Goal: Transaction & Acquisition: Download file/media

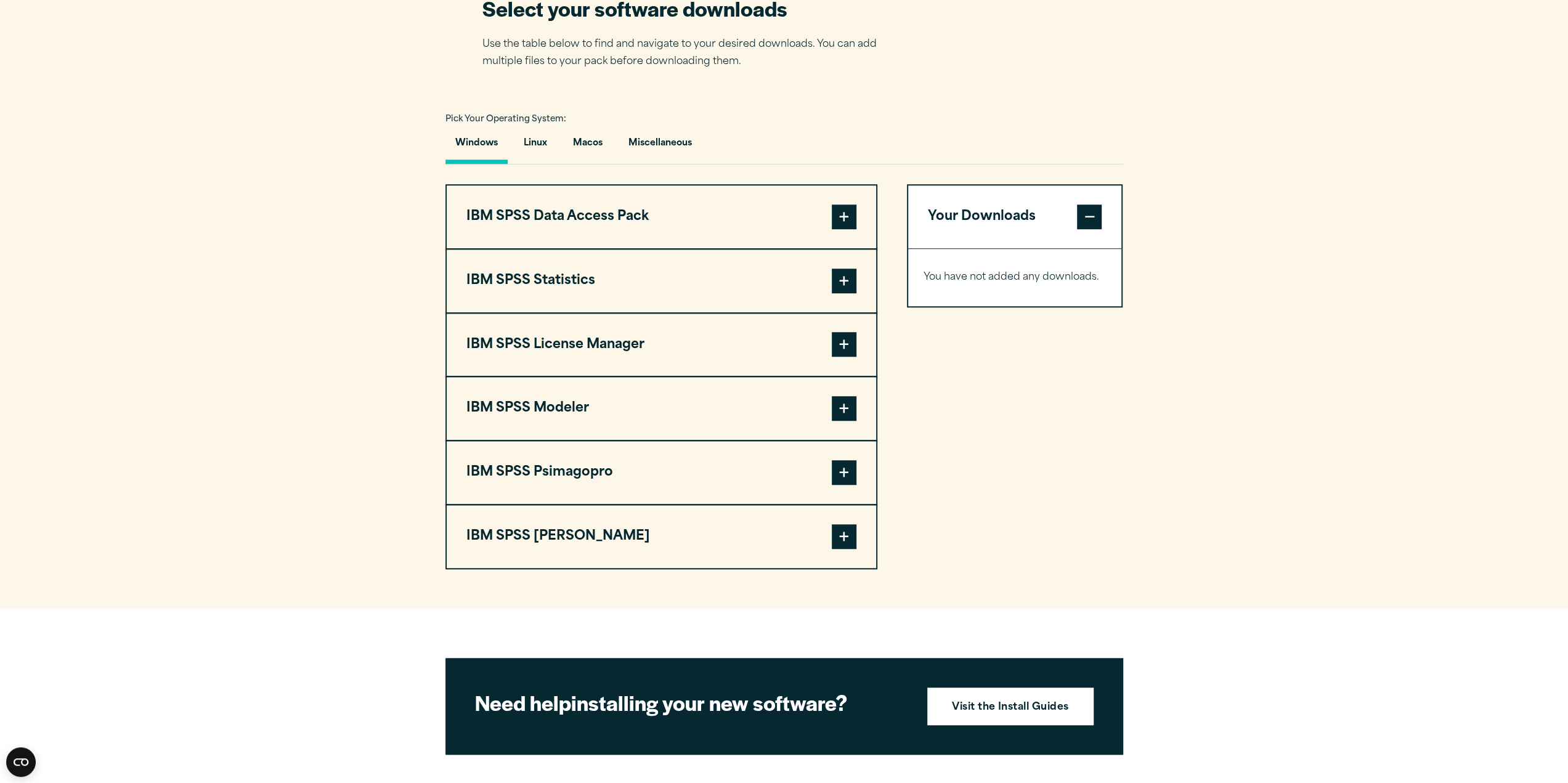
scroll to position [862, 0]
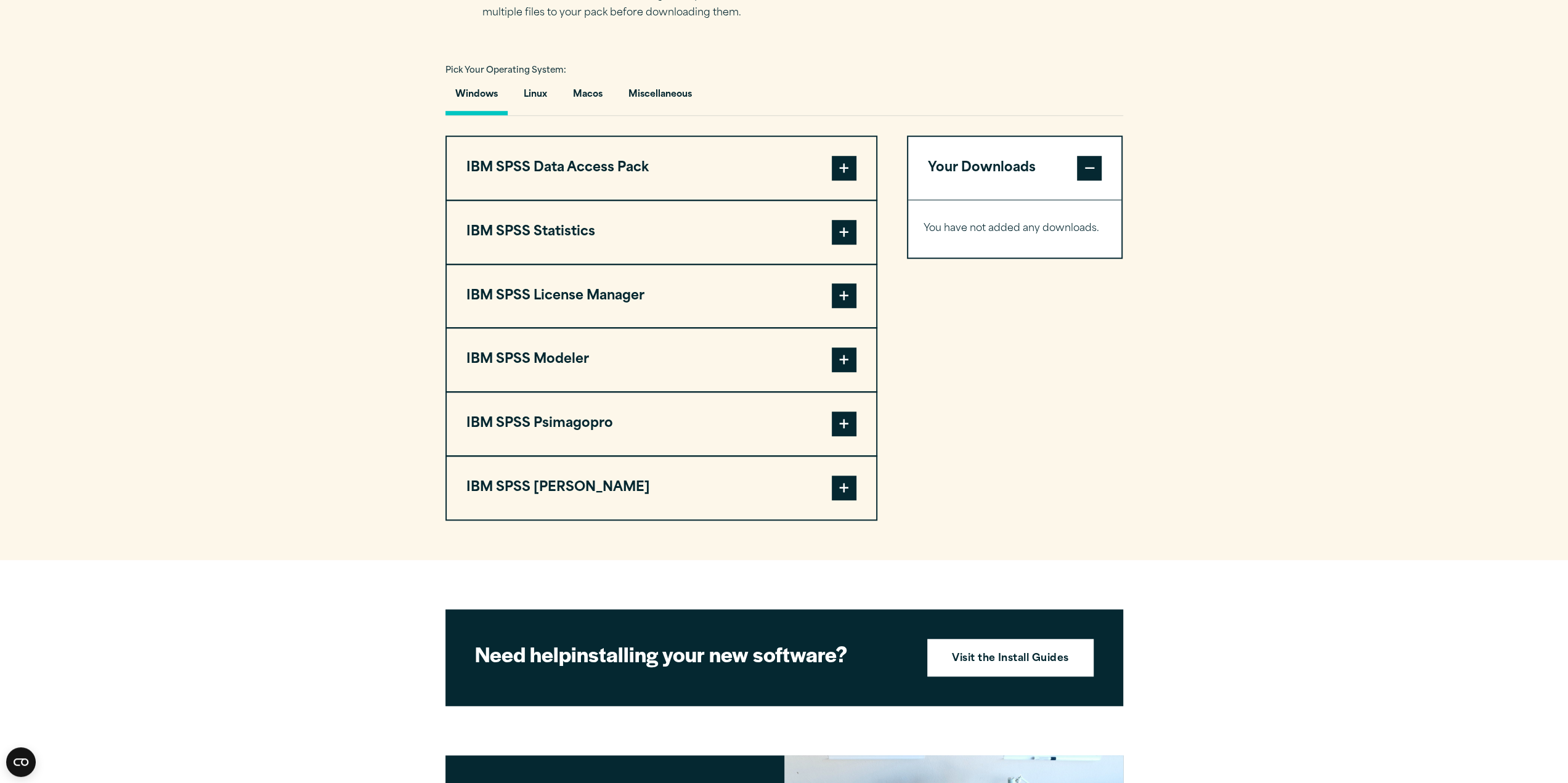
click at [561, 230] on button "IBM SPSS Statistics" at bounding box center [661, 232] width 429 height 63
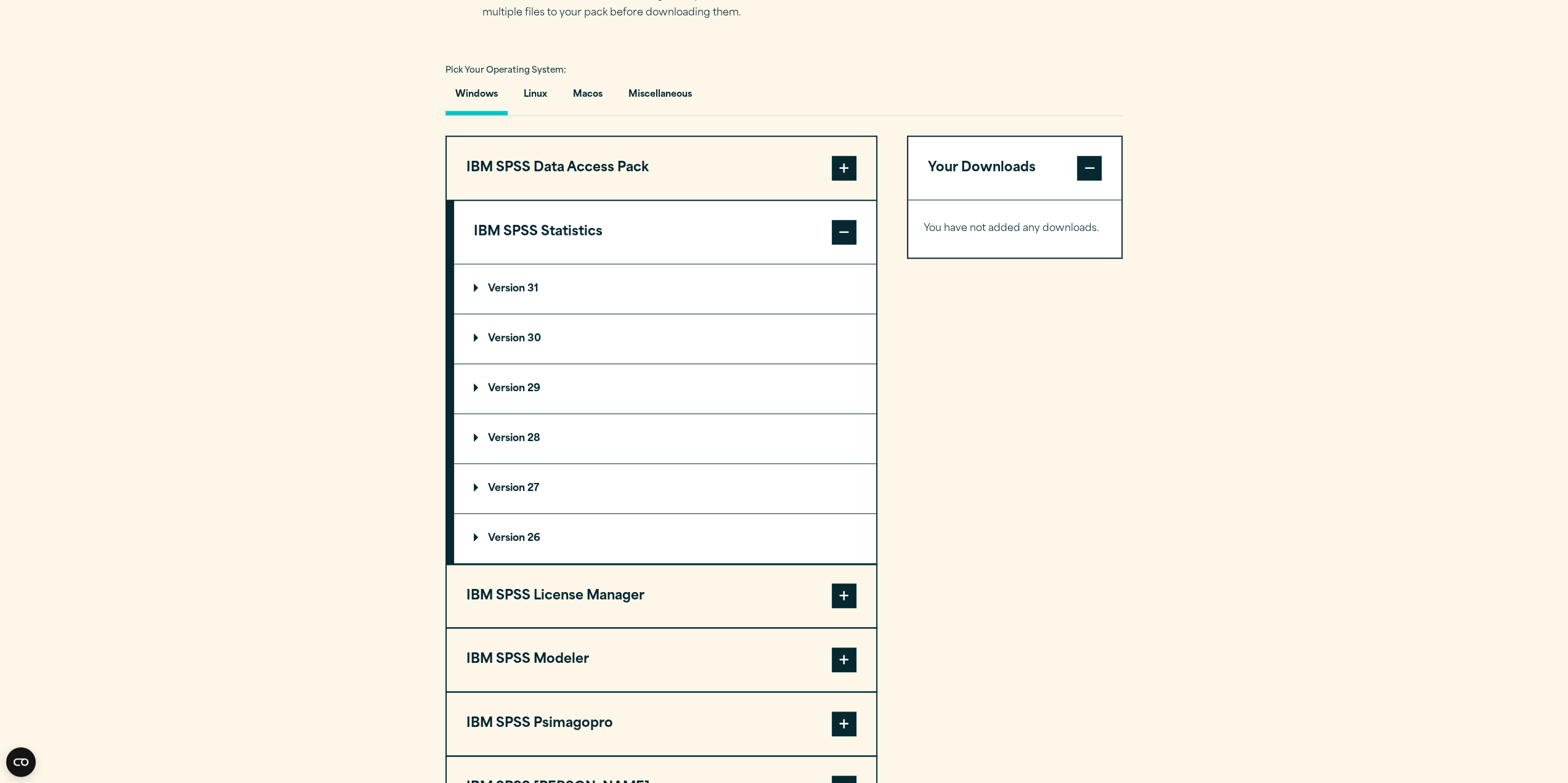
click at [531, 330] on summary "Version 30" at bounding box center [665, 339] width 422 height 49
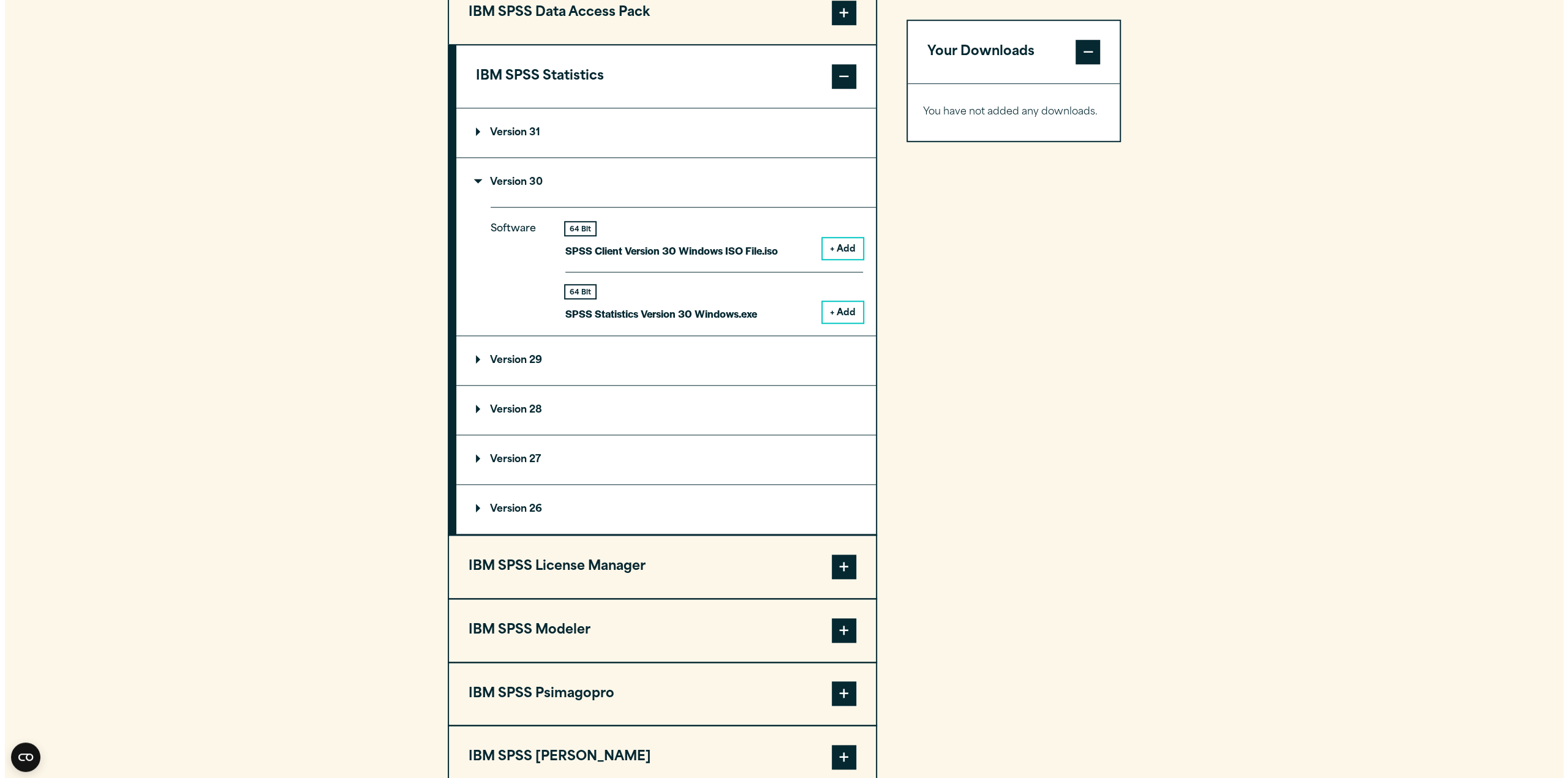
scroll to position [919, 0]
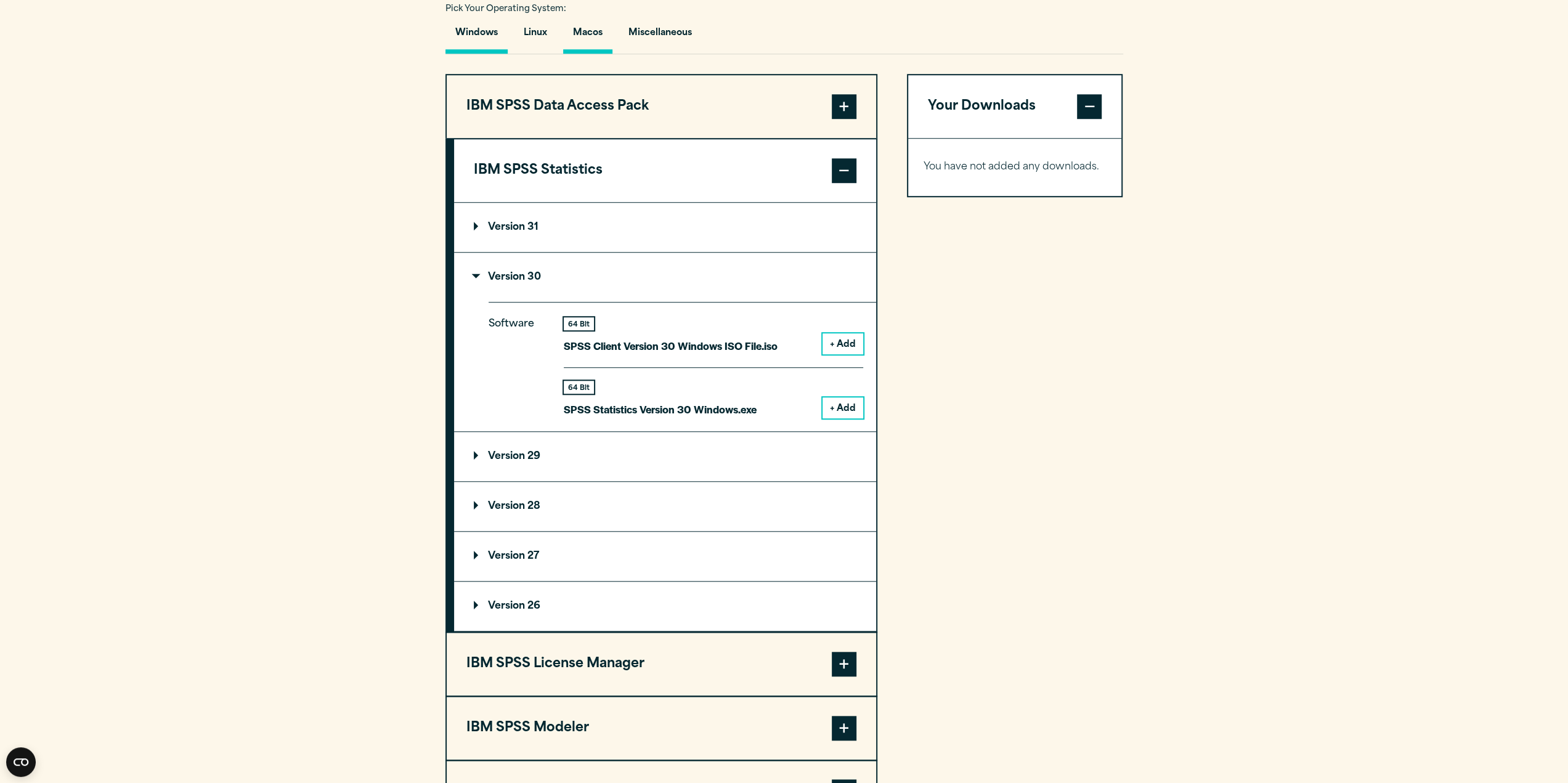
click at [589, 32] on button "Macos" at bounding box center [587, 36] width 49 height 35
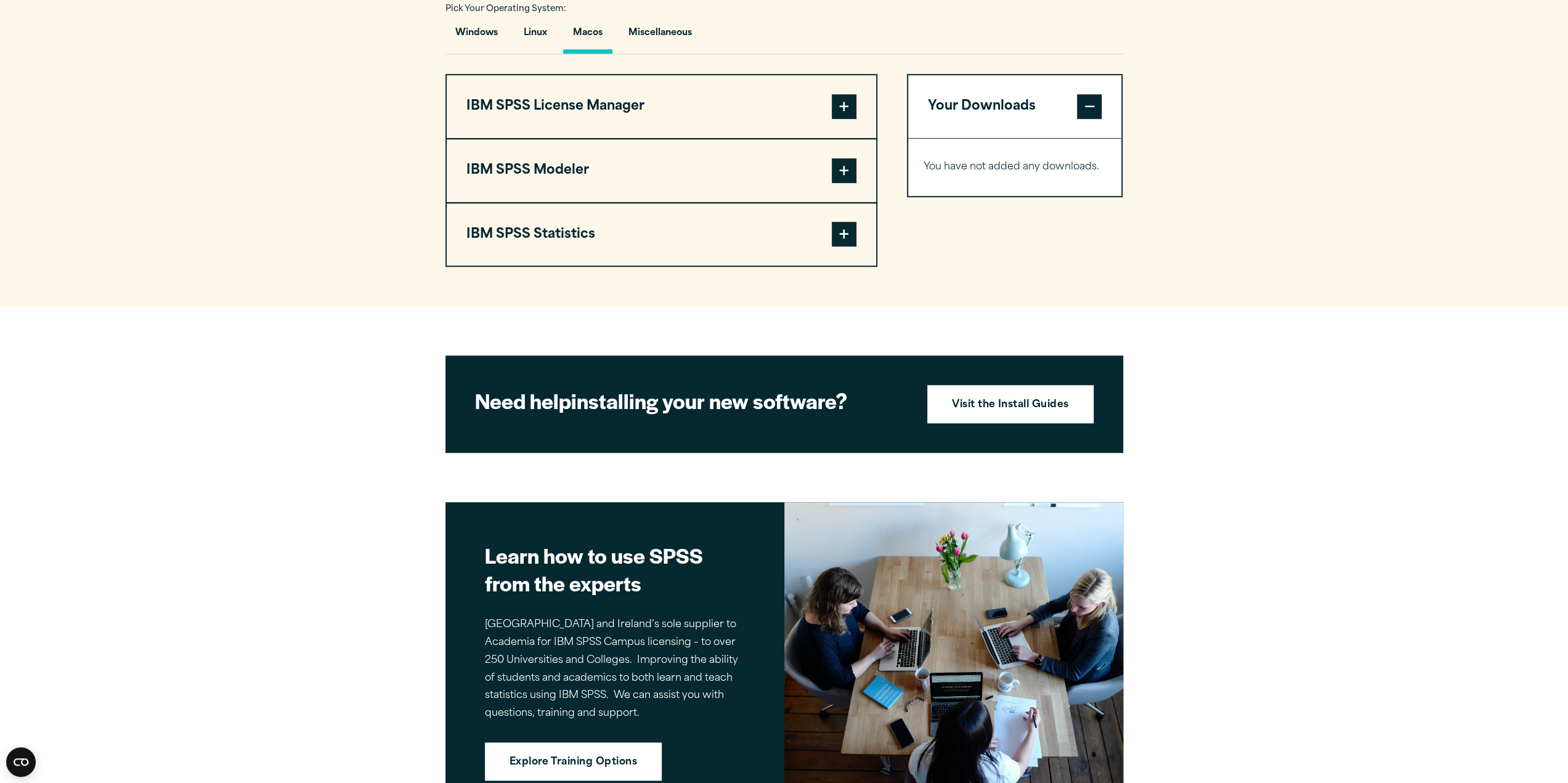
click at [547, 234] on button "IBM SPSS Statistics" at bounding box center [661, 235] width 429 height 63
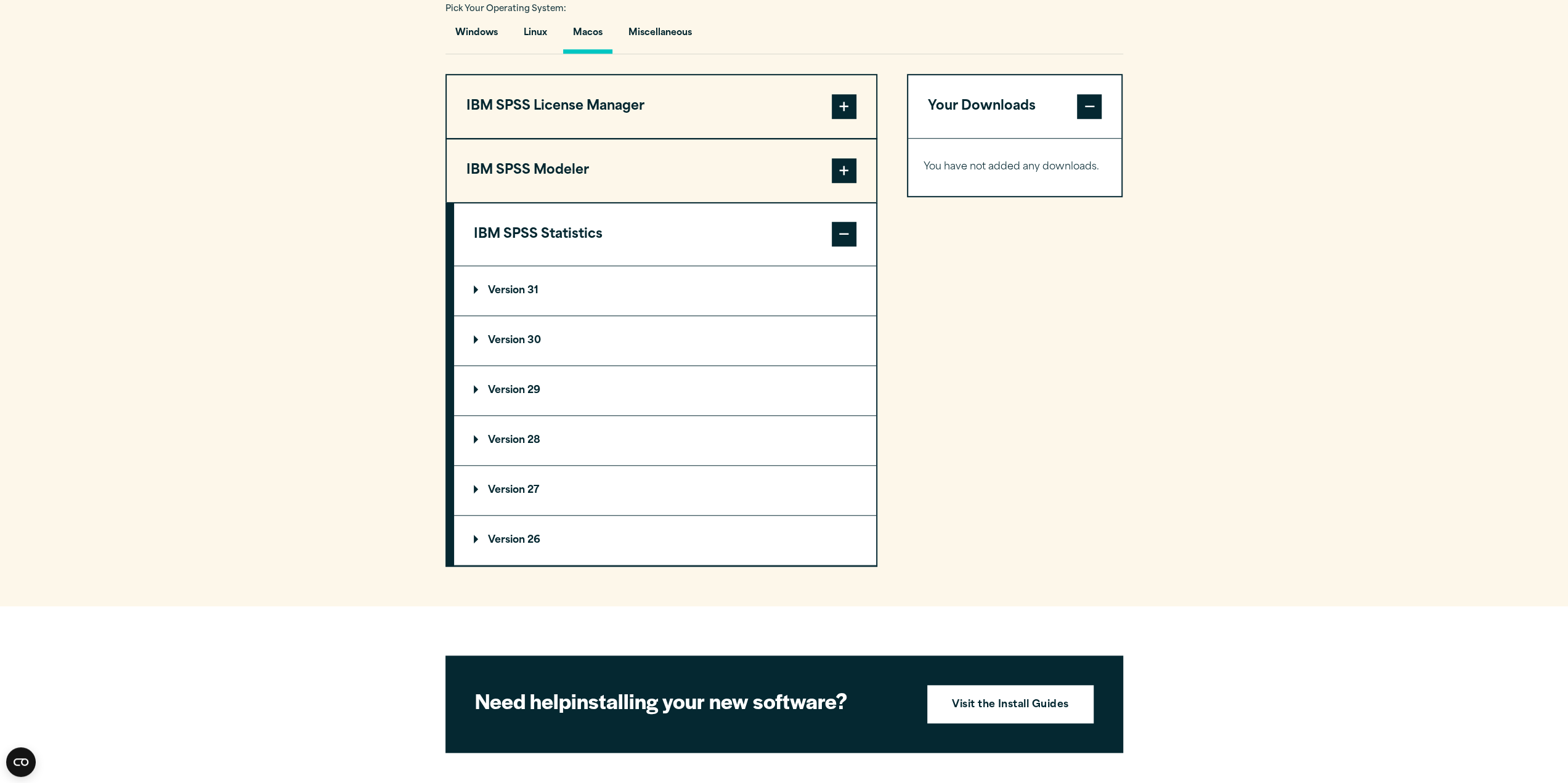
click at [530, 330] on summary "Version 30" at bounding box center [665, 340] width 422 height 49
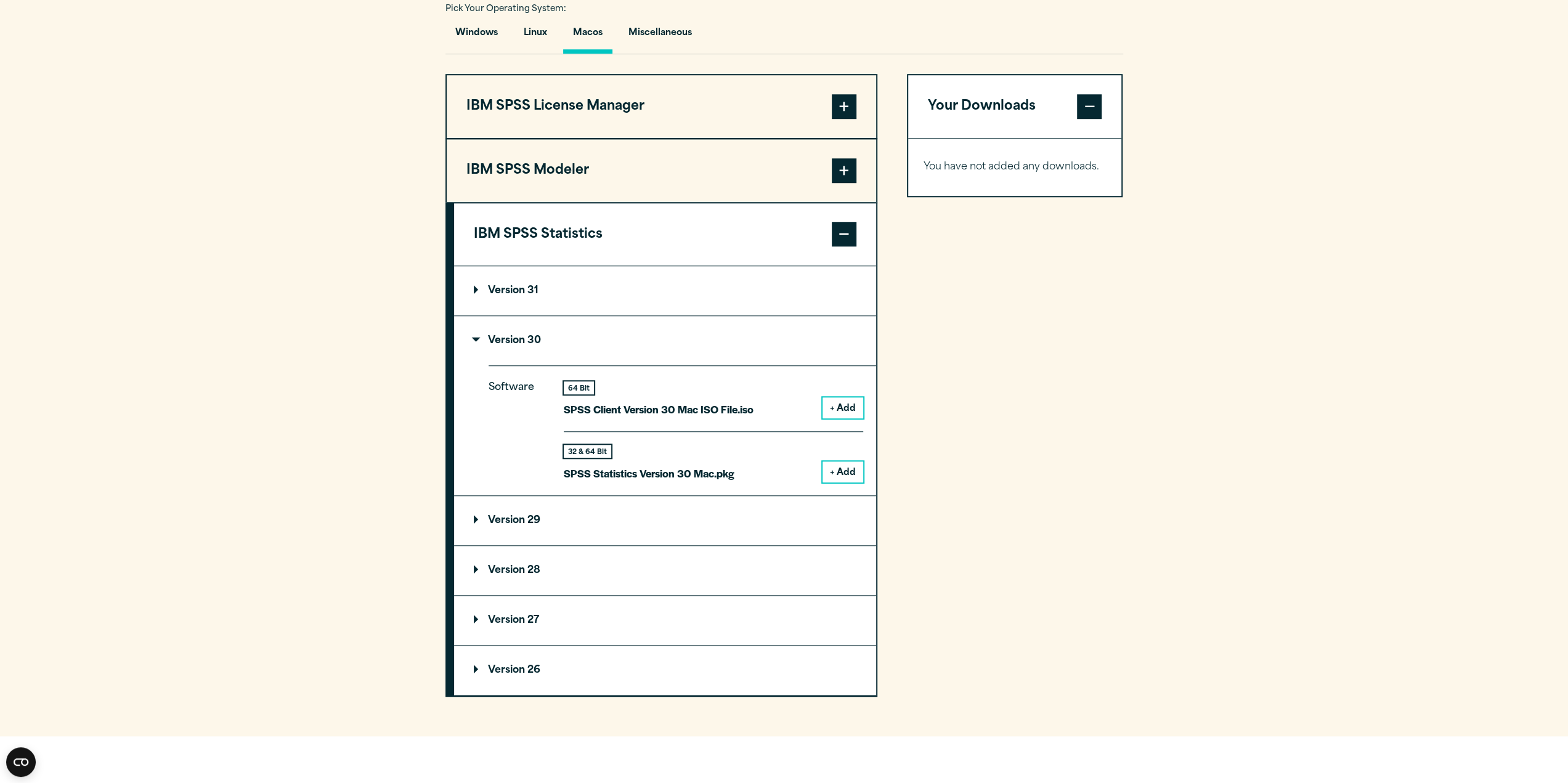
click at [844, 473] on button "+ Add" at bounding box center [843, 472] width 41 height 21
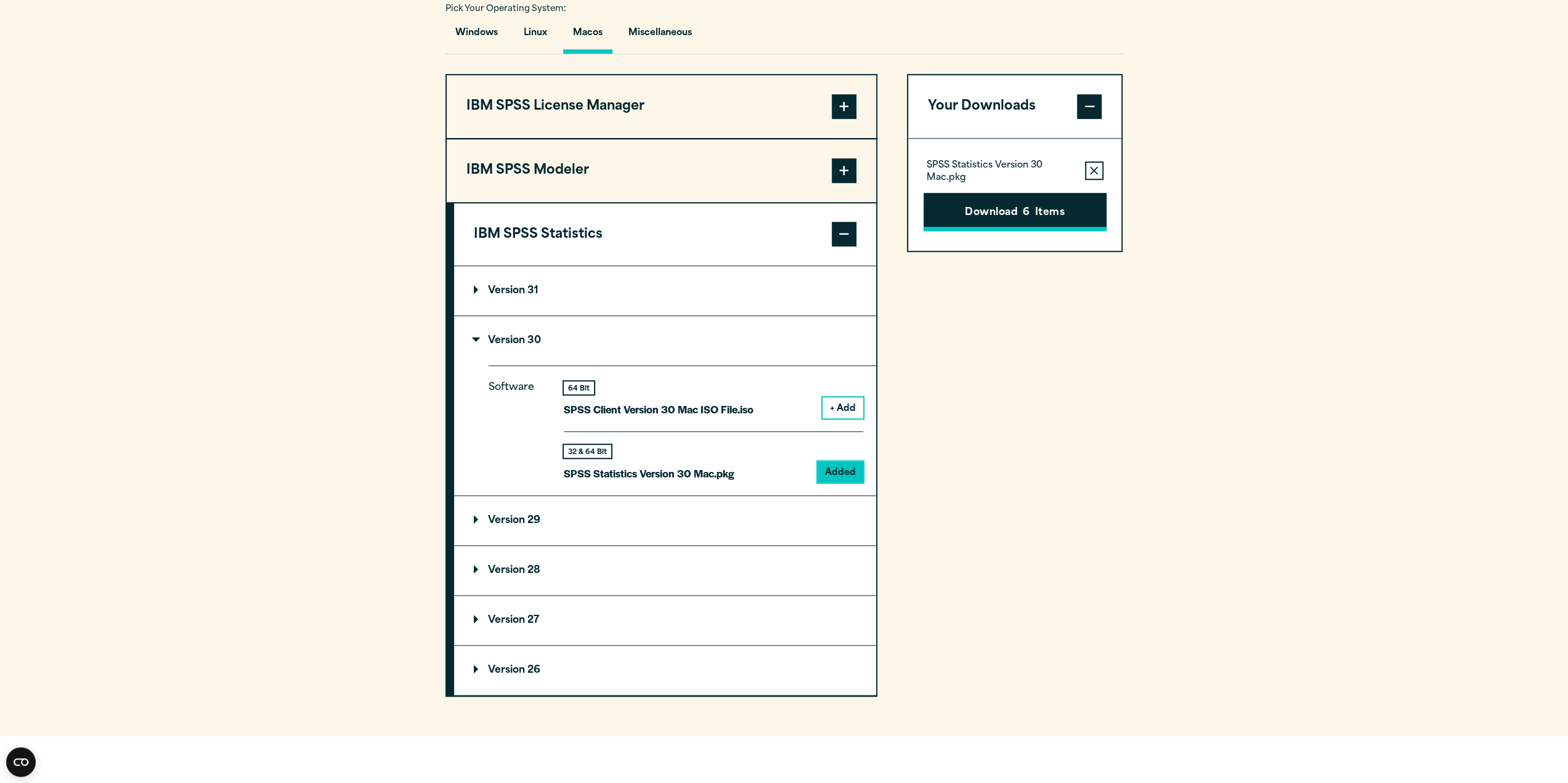
click at [1041, 217] on button "Download 6 Items" at bounding box center [1015, 212] width 183 height 38
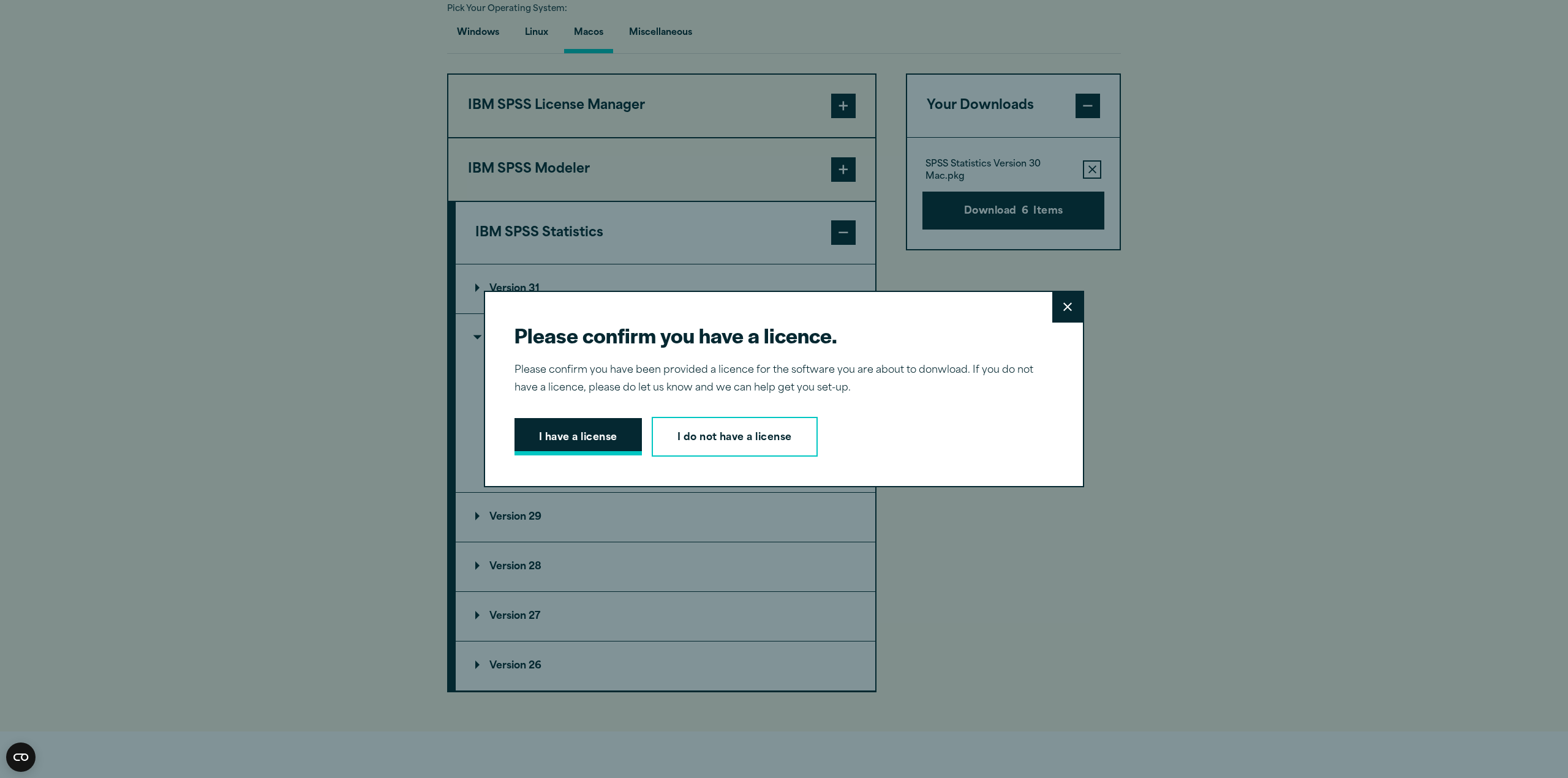
click at [572, 433] on button "I have a license" at bounding box center [578, 437] width 128 height 38
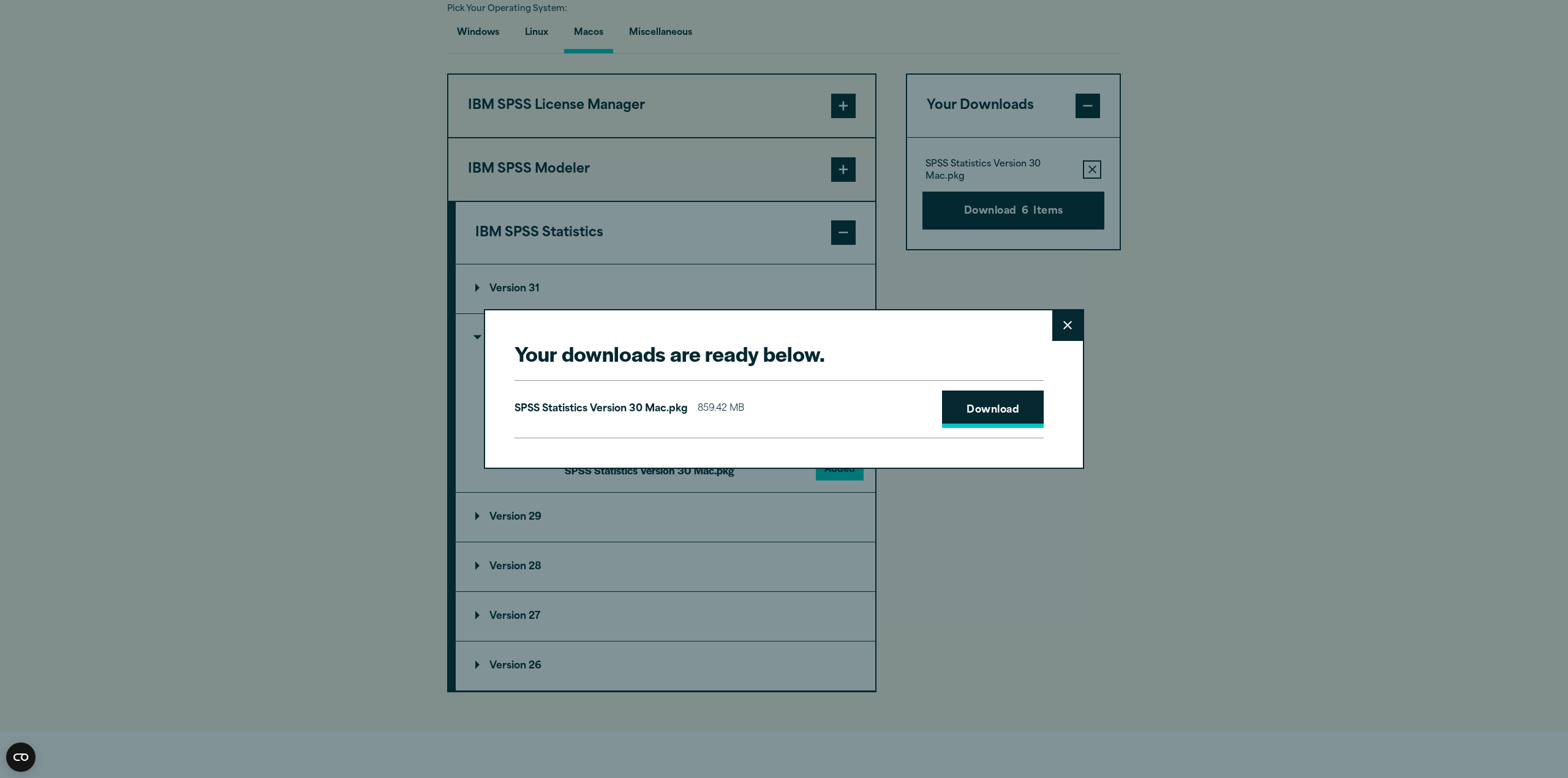
click at [979, 414] on link "Download" at bounding box center [992, 410] width 102 height 38
